Goal: Task Accomplishment & Management: Manage account settings

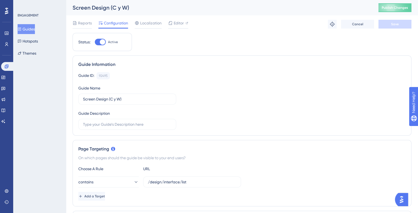
drag, startPoint x: 27, startPoint y: 31, endPoint x: 31, endPoint y: 28, distance: 4.7
click at [27, 31] on button "Guides" at bounding box center [26, 29] width 17 height 10
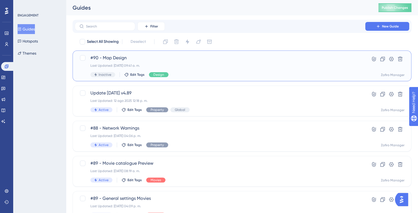
click at [116, 58] on span "#90 - Map Design" at bounding box center [219, 58] width 259 height 7
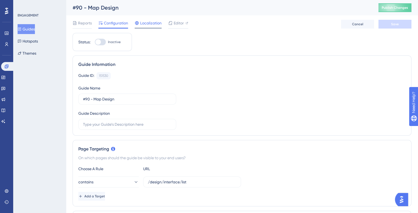
click at [152, 20] on span "Localization" at bounding box center [150, 23] width 21 height 7
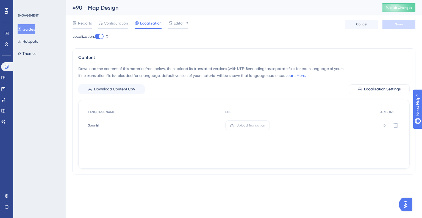
click at [102, 35] on div at bounding box center [101, 36] width 4 height 4
click at [95, 36] on input "On" at bounding box center [95, 36] width 0 height 0
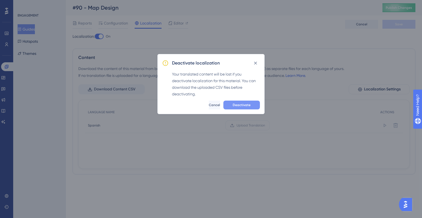
click at [246, 103] on span "Deactivate" at bounding box center [242, 105] width 18 height 4
checkbox input "false"
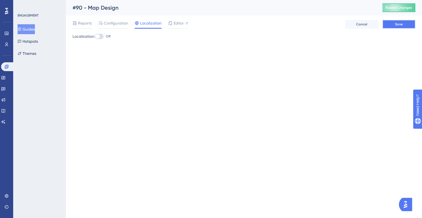
click at [403, 23] on span "Save" at bounding box center [399, 24] width 8 height 4
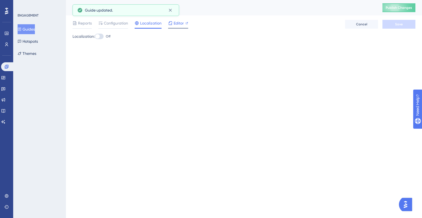
click at [182, 23] on span "Editor" at bounding box center [179, 23] width 10 height 7
click at [100, 35] on div at bounding box center [97, 36] width 4 height 4
click at [95, 36] on input "Off" at bounding box center [95, 36] width 0 height 0
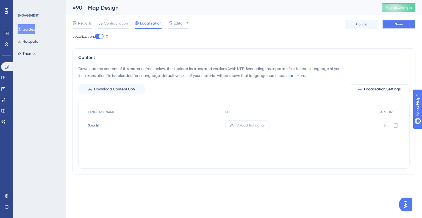
click at [394, 26] on button "Save" at bounding box center [399, 24] width 33 height 9
click at [107, 86] on span "Download Content CSV" at bounding box center [115, 89] width 42 height 7
click at [101, 36] on div at bounding box center [101, 36] width 4 height 4
click at [95, 36] on input "On" at bounding box center [95, 36] width 0 height 0
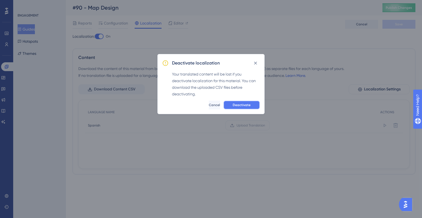
click at [237, 109] on button "Deactivate" at bounding box center [242, 104] width 37 height 9
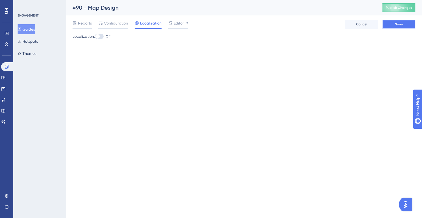
click at [411, 23] on button "Save" at bounding box center [399, 24] width 33 height 9
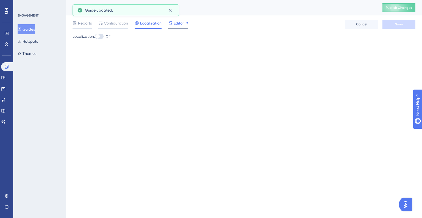
click at [177, 21] on span "Editor" at bounding box center [179, 23] width 10 height 7
click at [100, 37] on div at bounding box center [97, 36] width 4 height 4
click at [95, 37] on input "Off" at bounding box center [95, 36] width 0 height 0
checkbox input "true"
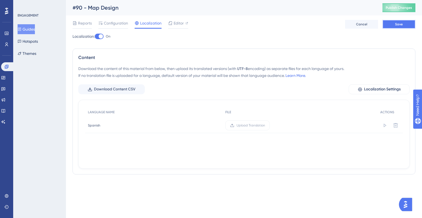
click at [408, 23] on button "Save" at bounding box center [399, 24] width 33 height 9
click at [246, 125] on span "Upload Translation" at bounding box center [251, 125] width 29 height 4
click at [265, 125] on input "Upload Translation" at bounding box center [265, 125] width 0 height 0
click at [392, 24] on button "Save" at bounding box center [399, 24] width 33 height 9
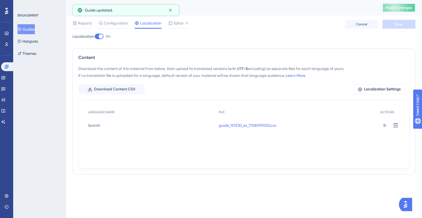
click at [399, 7] on span "Publish Changes" at bounding box center [399, 8] width 26 height 4
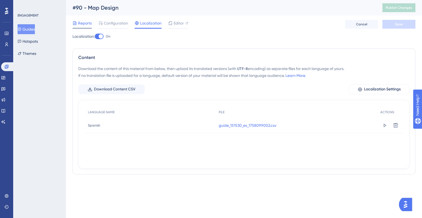
click at [83, 26] on span "Reports" at bounding box center [85, 23] width 14 height 7
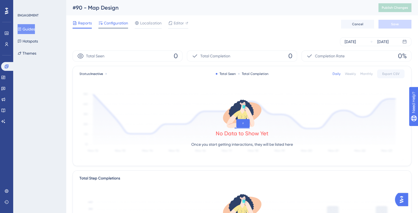
click at [119, 25] on span "Configuration" at bounding box center [116, 23] width 24 height 7
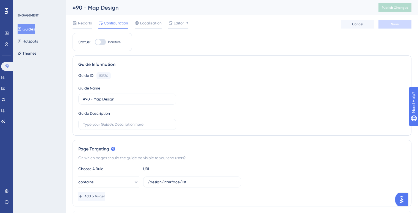
click at [100, 42] on div at bounding box center [98, 42] width 6 height 6
click at [95, 42] on input "Inactive" at bounding box center [95, 42] width 0 height 0
checkbox input "true"
click at [399, 25] on button "Save" at bounding box center [395, 24] width 33 height 9
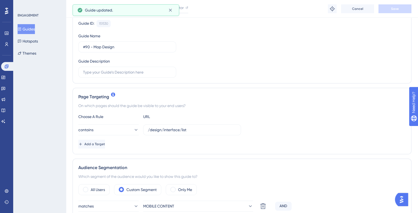
scroll to position [55, 0]
click at [28, 29] on button "Guides" at bounding box center [26, 29] width 17 height 10
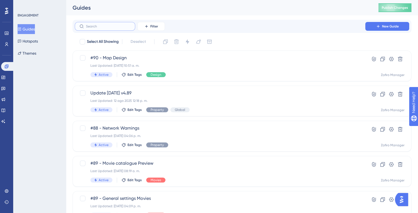
click at [102, 25] on input "text" at bounding box center [108, 26] width 45 height 4
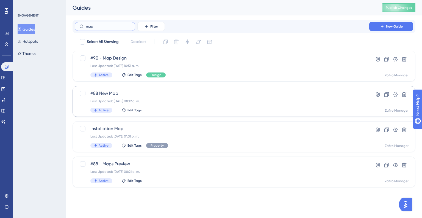
type input "map"
click at [135, 92] on span "#88 New Map" at bounding box center [221, 93] width 263 height 7
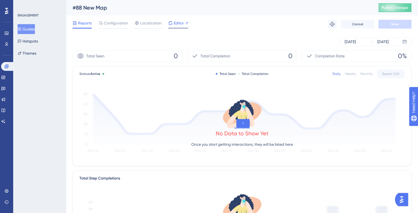
click at [182, 26] on div "Editor" at bounding box center [178, 24] width 20 height 9
click at [105, 23] on span "Configuration" at bounding box center [116, 23] width 24 height 7
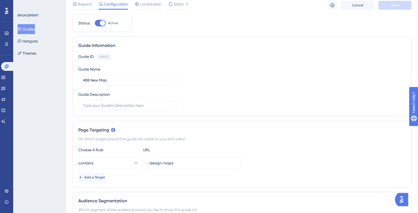
scroll to position [42, 0]
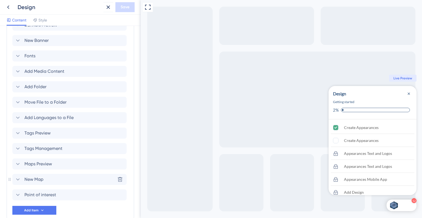
scroll to position [870, 0]
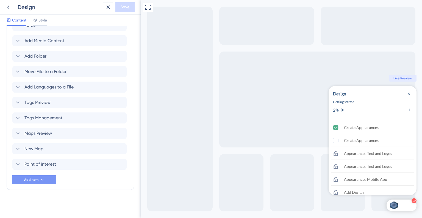
click at [46, 176] on button "Add Item" at bounding box center [34, 179] width 44 height 9
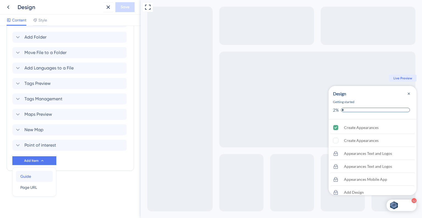
click at [26, 177] on span "Guide" at bounding box center [25, 176] width 11 height 7
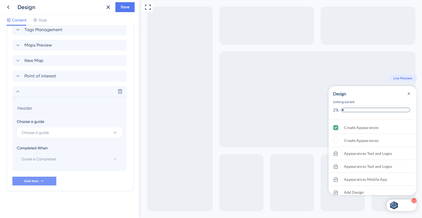
scroll to position [959, 0]
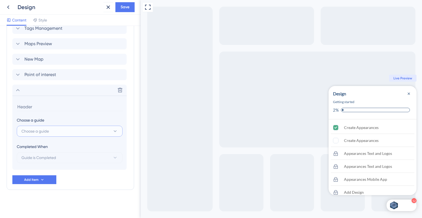
click at [48, 128] on span "Choose a guide" at bounding box center [35, 131] width 28 height 7
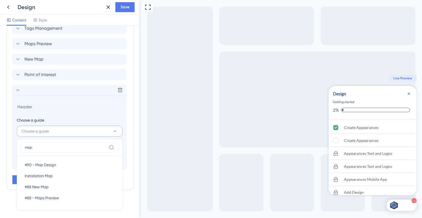
type input "map"
click at [55, 167] on span "#90 - Map Design" at bounding box center [40, 164] width 31 height 7
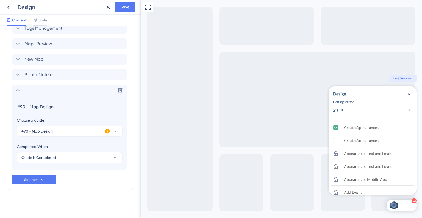
click at [28, 105] on input "#90 - Map Design" at bounding box center [70, 106] width 107 height 9
drag, startPoint x: 29, startPoint y: 105, endPoint x: 0, endPoint y: 103, distance: 29.0
click at [0, 103] on div "Checklist Header Title Design Subtitle Getting started Functions Progress Bar O…" at bounding box center [70, 122] width 141 height 192
type input "Map Design"
click at [122, 6] on span "Save" at bounding box center [125, 7] width 9 height 7
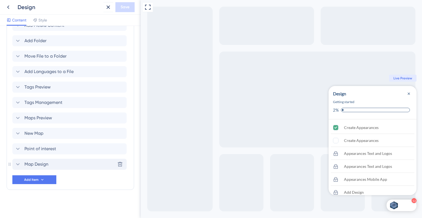
click at [59, 161] on div "Map Design Delete" at bounding box center [69, 163] width 114 height 11
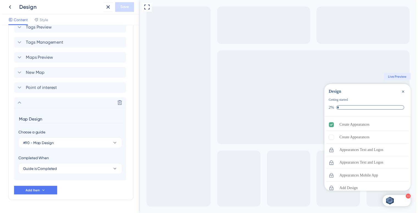
scroll to position [959, 0]
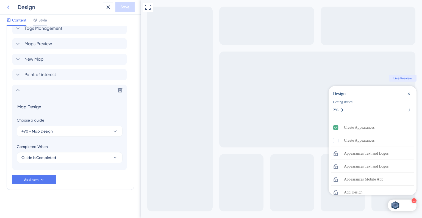
click at [8, 9] on icon at bounding box center [8, 7] width 7 height 7
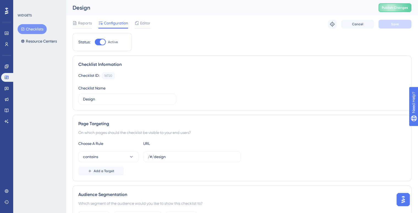
click at [35, 30] on button "Checklists" at bounding box center [32, 29] width 29 height 10
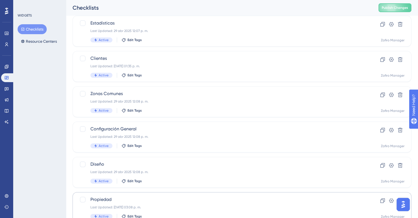
scroll to position [209, 0]
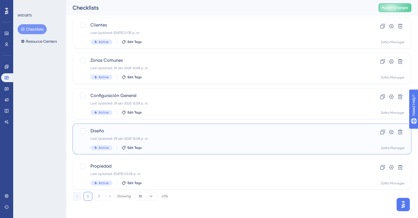
click at [144, 132] on span "Diseño" at bounding box center [219, 130] width 259 height 7
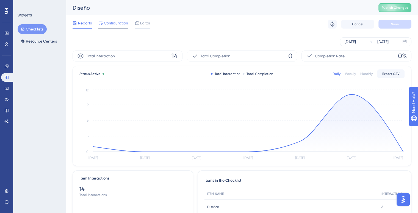
click at [113, 22] on span "Configuration" at bounding box center [116, 23] width 24 height 7
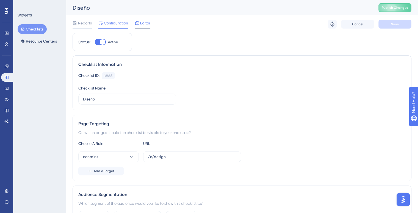
click at [136, 23] on icon at bounding box center [137, 23] width 4 height 4
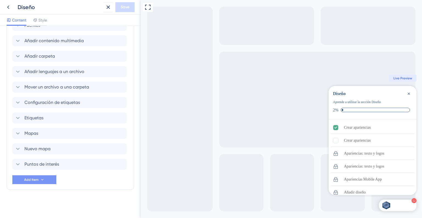
click at [38, 181] on span "Add Item" at bounding box center [31, 179] width 14 height 4
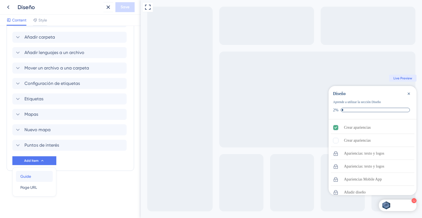
click at [37, 175] on div "Guide Guide" at bounding box center [34, 176] width 28 height 11
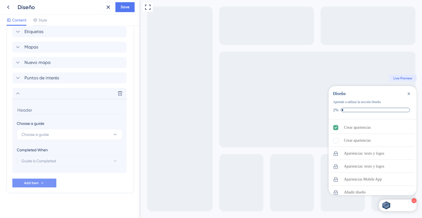
scroll to position [959, 0]
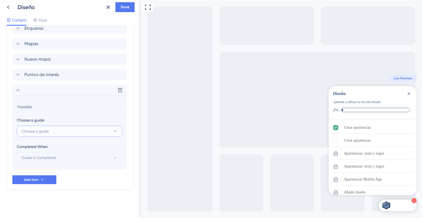
click at [46, 133] on span "Choose a guide" at bounding box center [35, 131] width 28 height 7
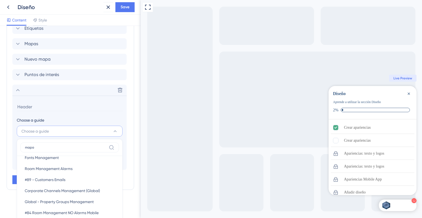
scroll to position [0, 0]
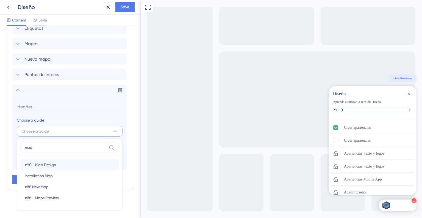
type input "map"
click at [44, 161] on span "#90 - Map Design" at bounding box center [40, 164] width 31 height 7
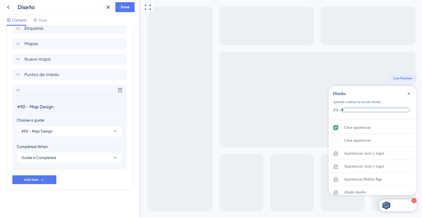
click at [30, 106] on input "#90 - Map Design" at bounding box center [70, 106] width 107 height 9
drag, startPoint x: 64, startPoint y: 104, endPoint x: 4, endPoint y: 111, distance: 60.3
click at [0, 110] on div "Checklist Header Title Diseño Subtitle Aprende a utilizar la sección Diseño Fun…" at bounding box center [70, 122] width 141 height 192
click at [33, 106] on input "Diseño Mapa" at bounding box center [70, 106] width 107 height 9
type input "Diseño pantalla Mapa"
